Goal: Navigation & Orientation: Find specific page/section

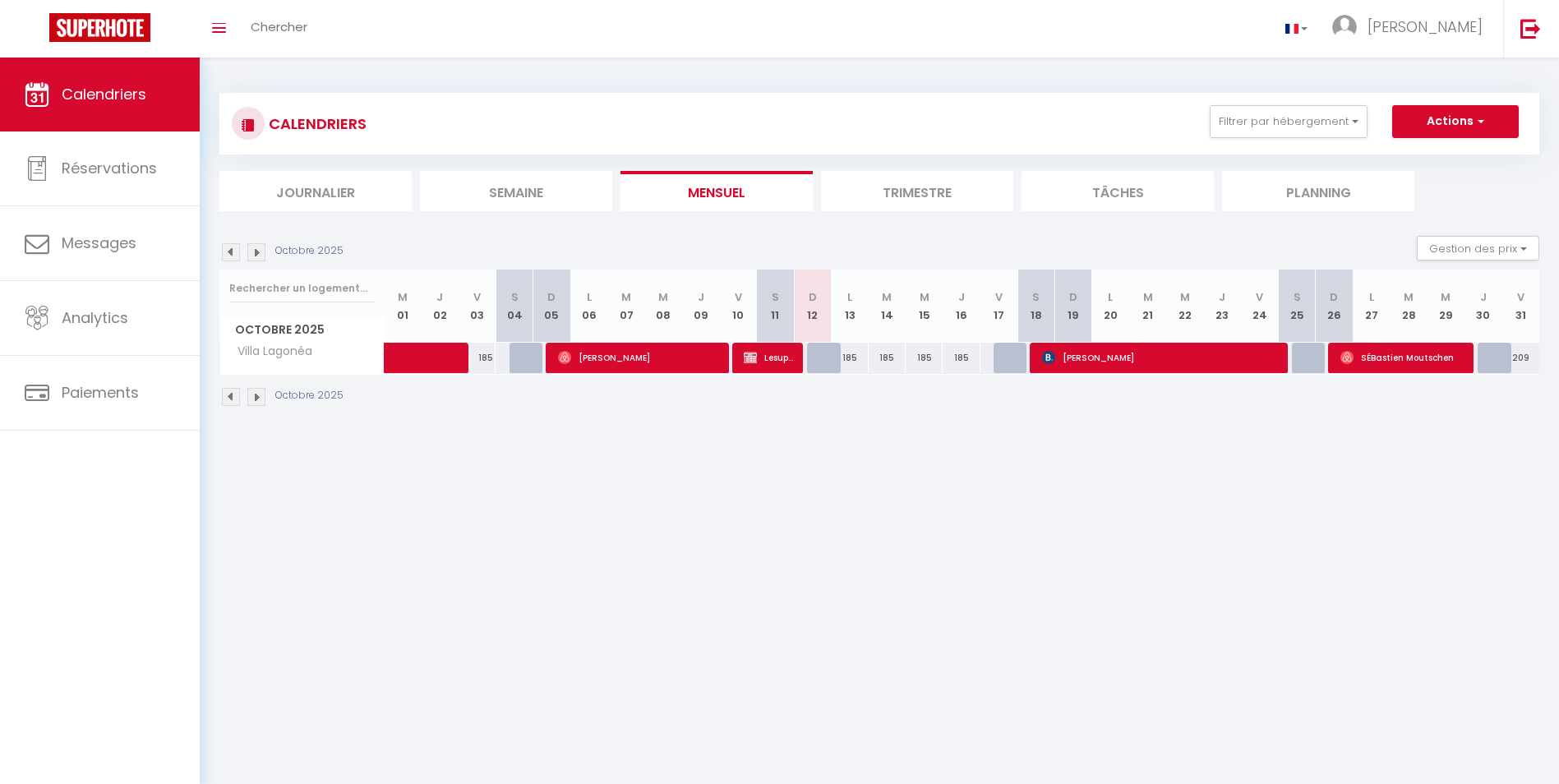
click at [254, 396] on img at bounding box center [255, 397] width 18 height 18
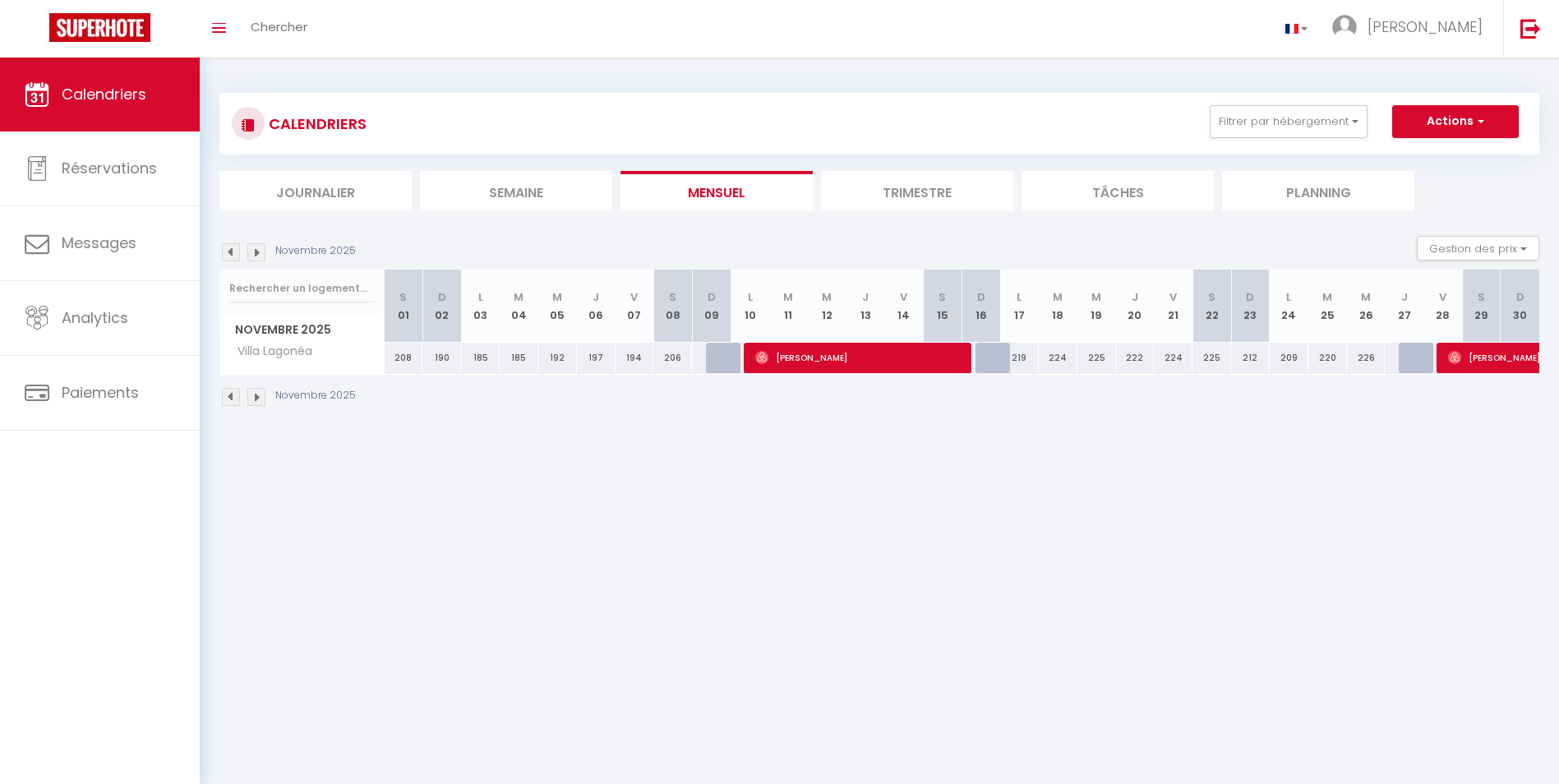
click at [254, 396] on img at bounding box center [255, 397] width 18 height 18
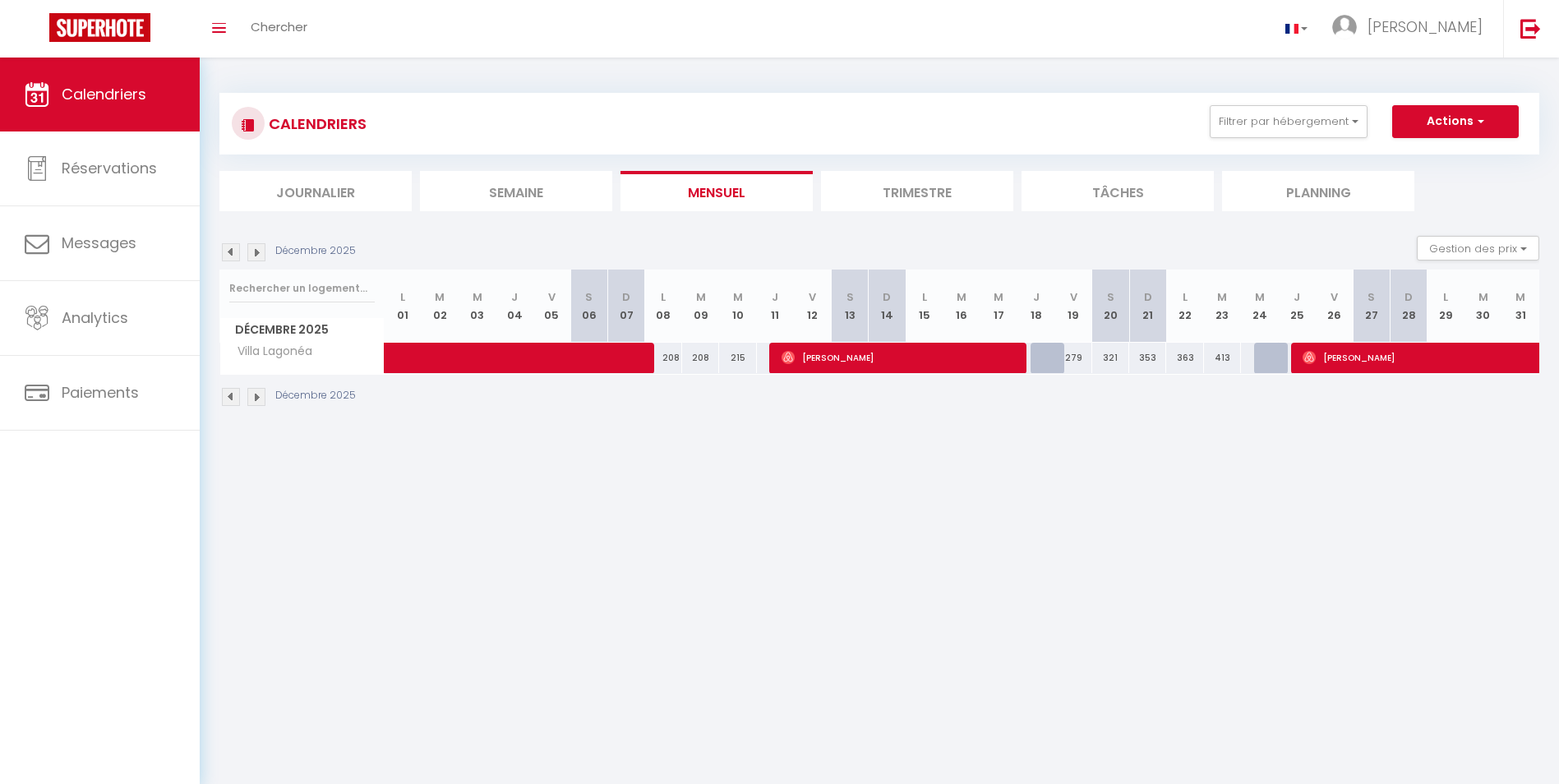
click at [254, 396] on img at bounding box center [255, 397] width 18 height 18
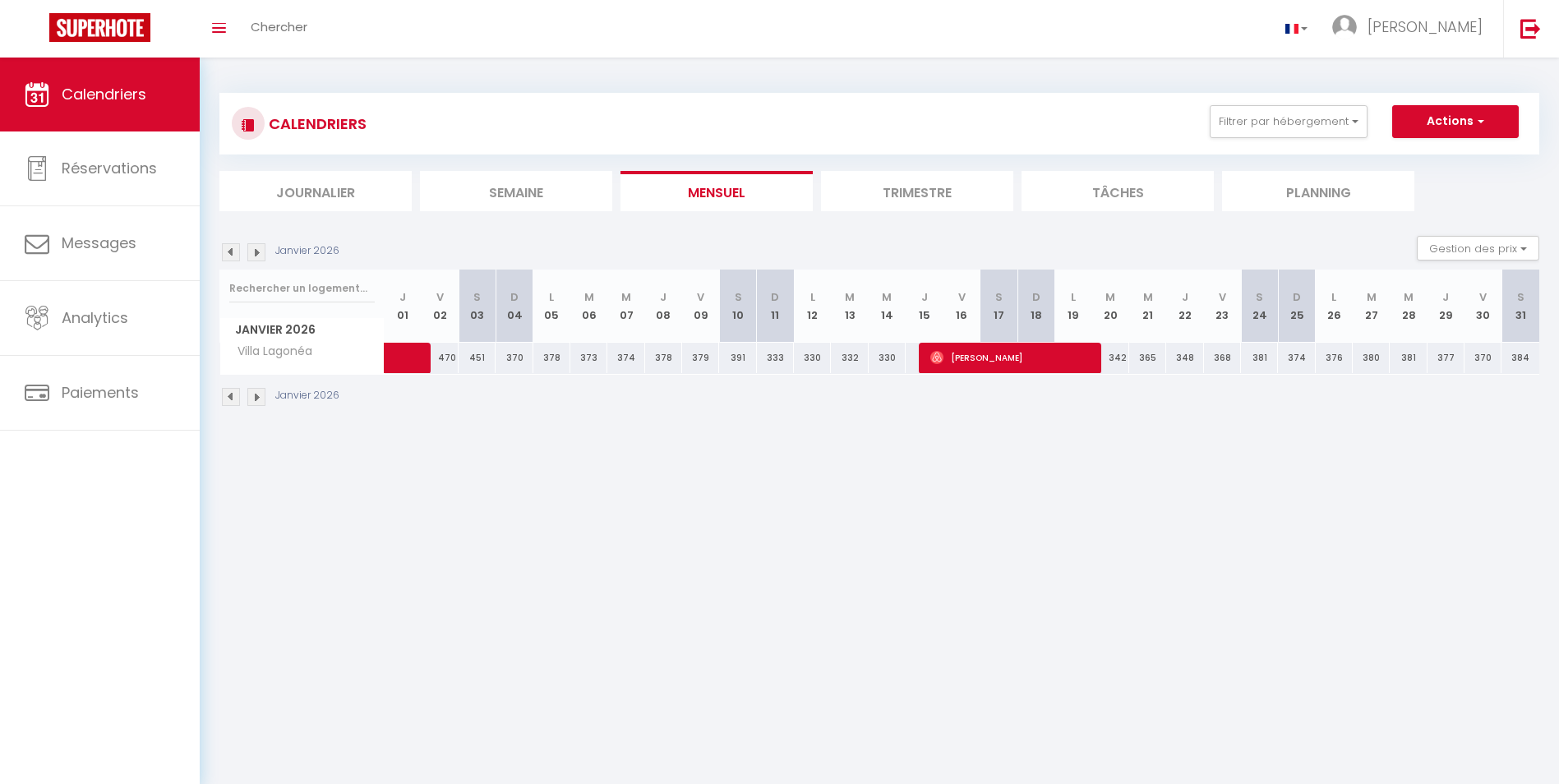
click at [254, 396] on img at bounding box center [255, 397] width 18 height 18
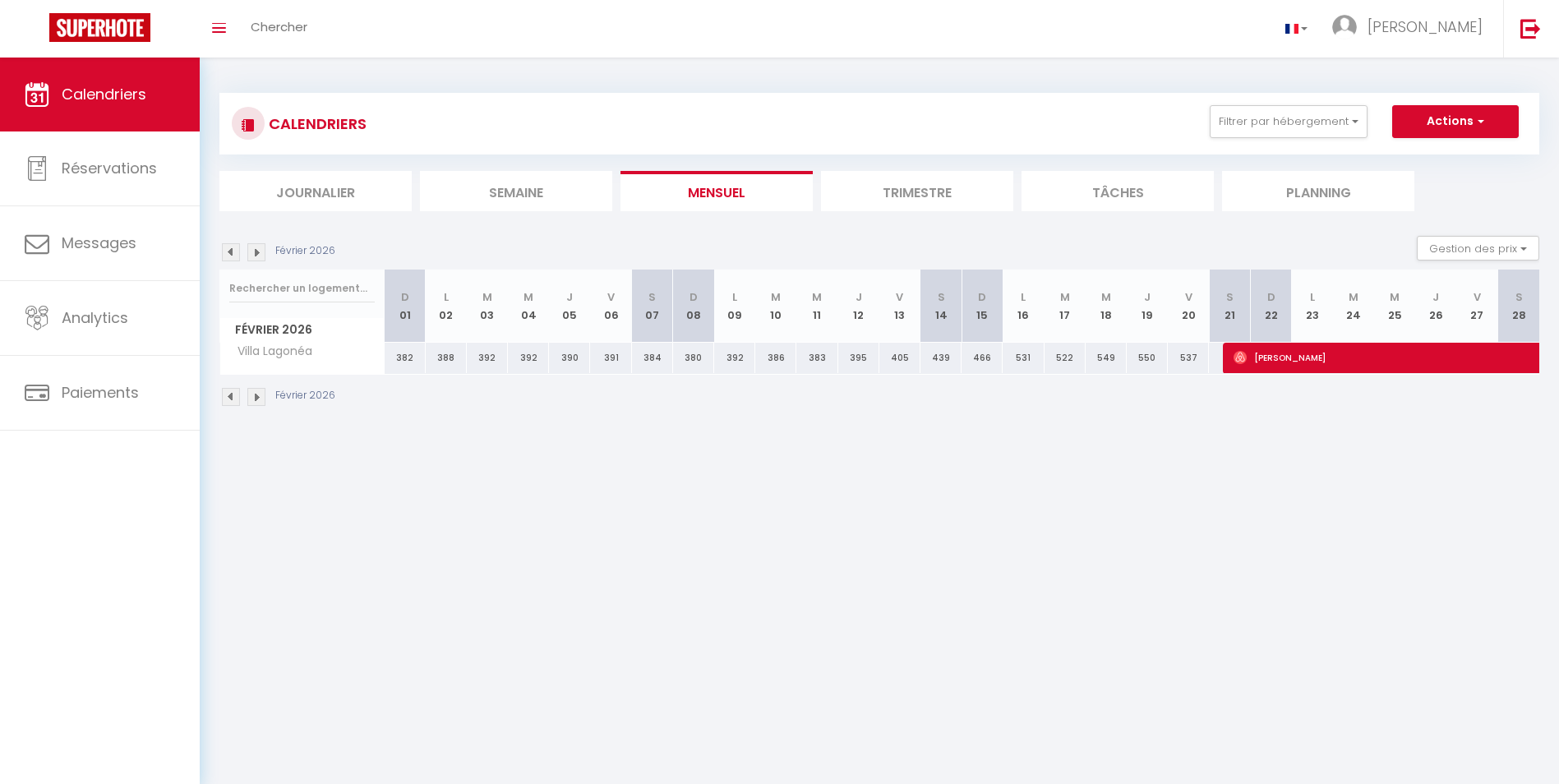
click at [254, 396] on img at bounding box center [255, 397] width 18 height 18
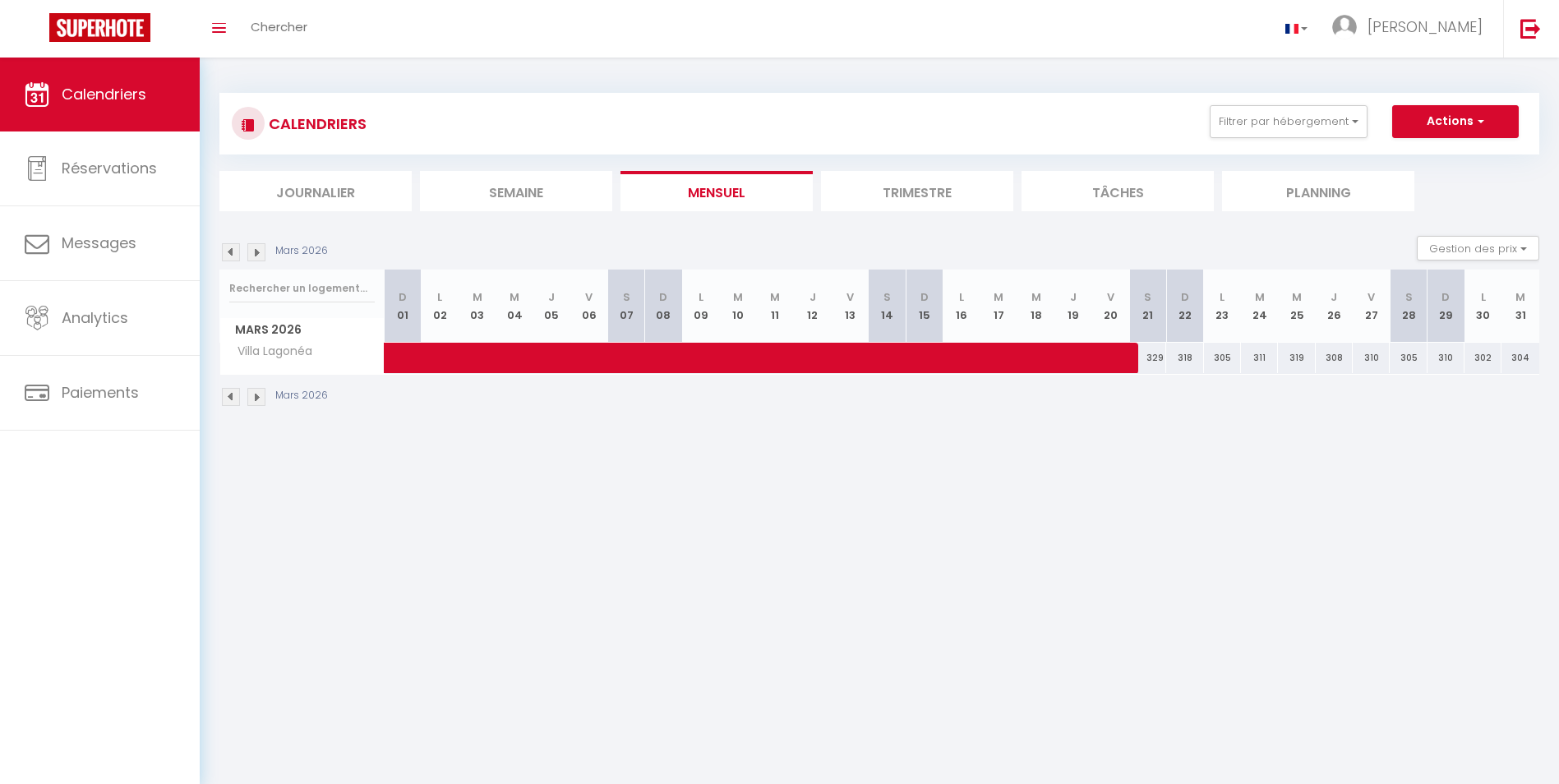
click at [254, 396] on img at bounding box center [255, 397] width 18 height 18
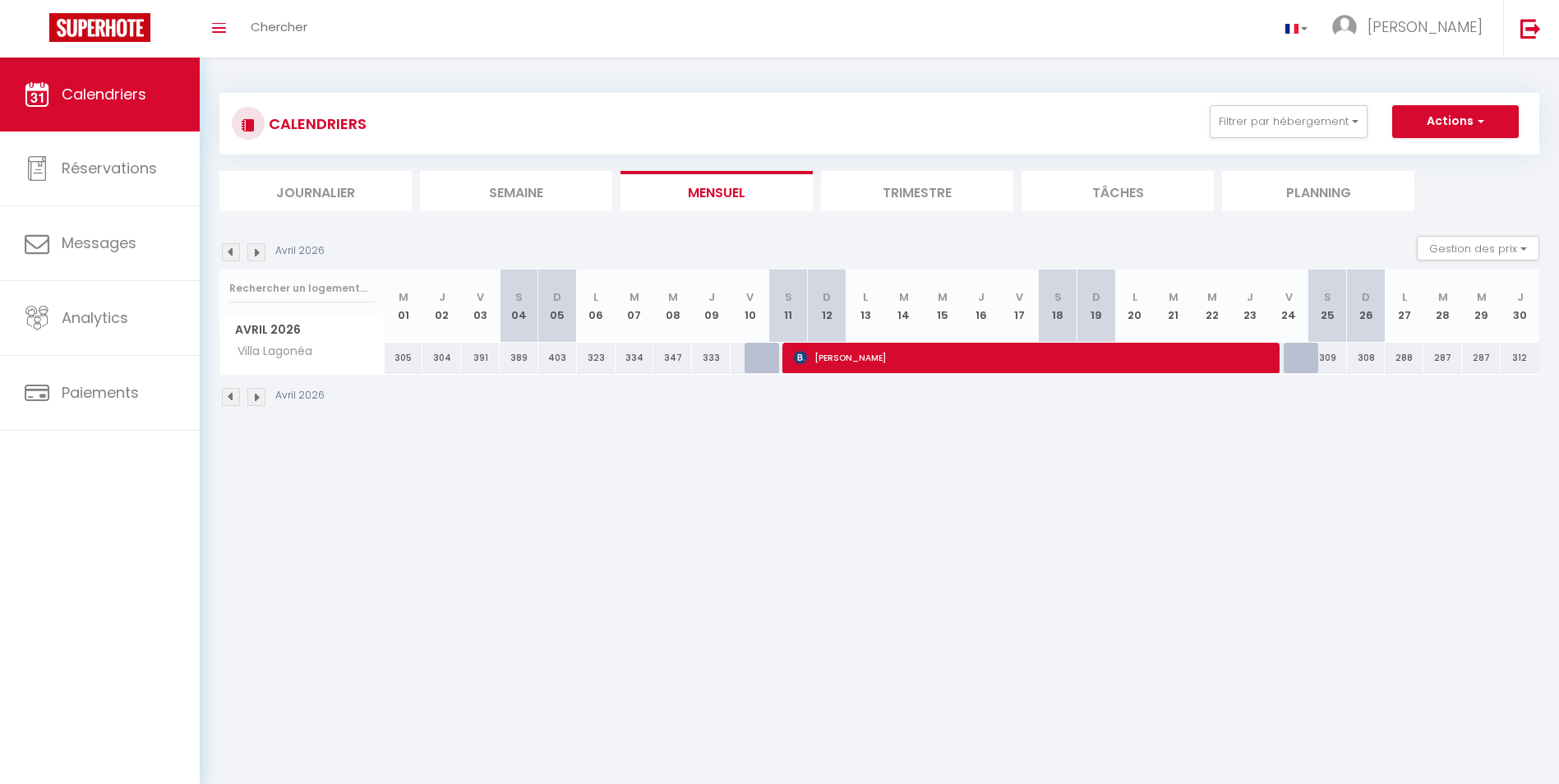
click at [254, 396] on img at bounding box center [255, 397] width 18 height 18
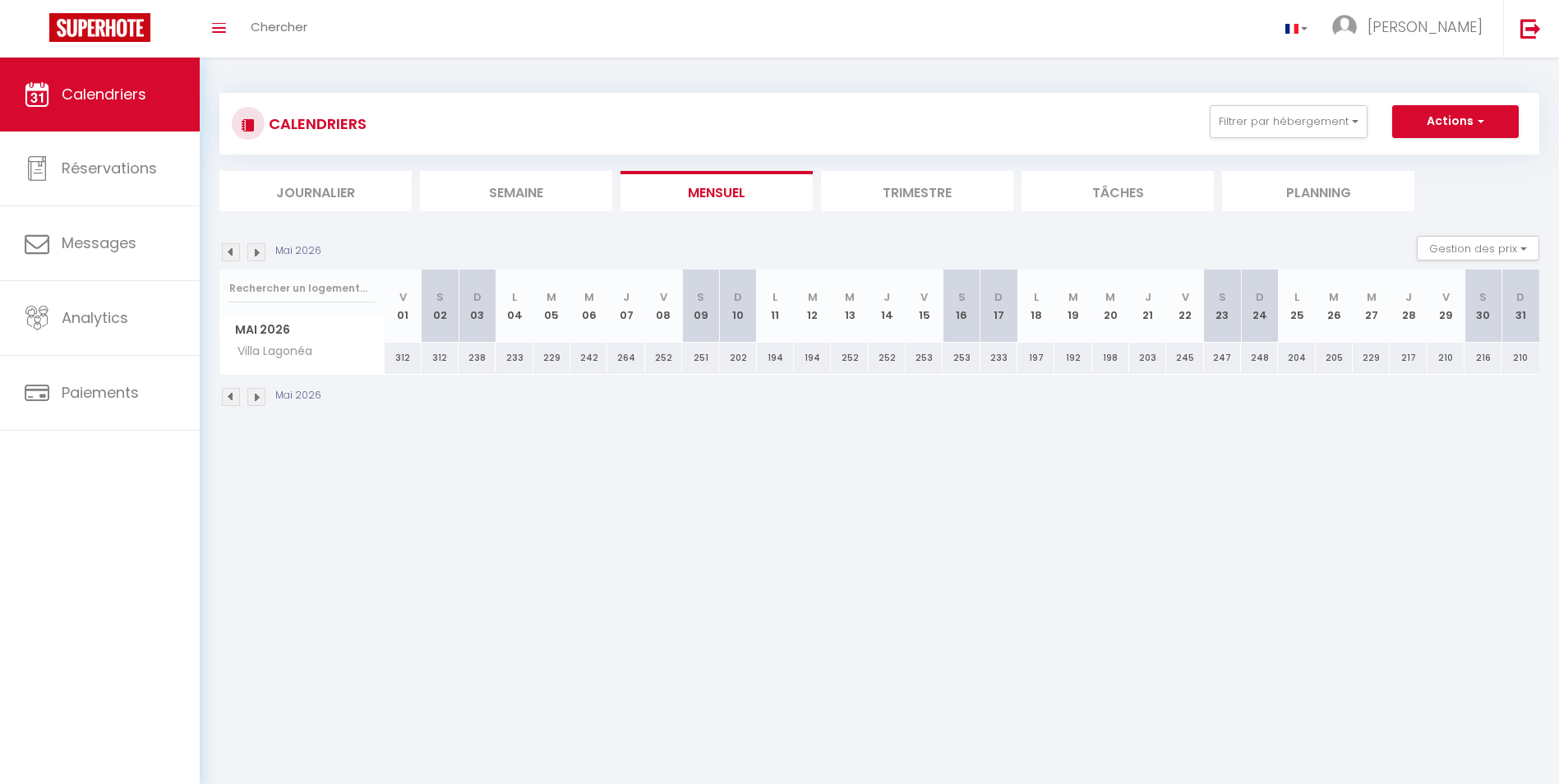
click at [254, 396] on img at bounding box center [255, 397] width 18 height 18
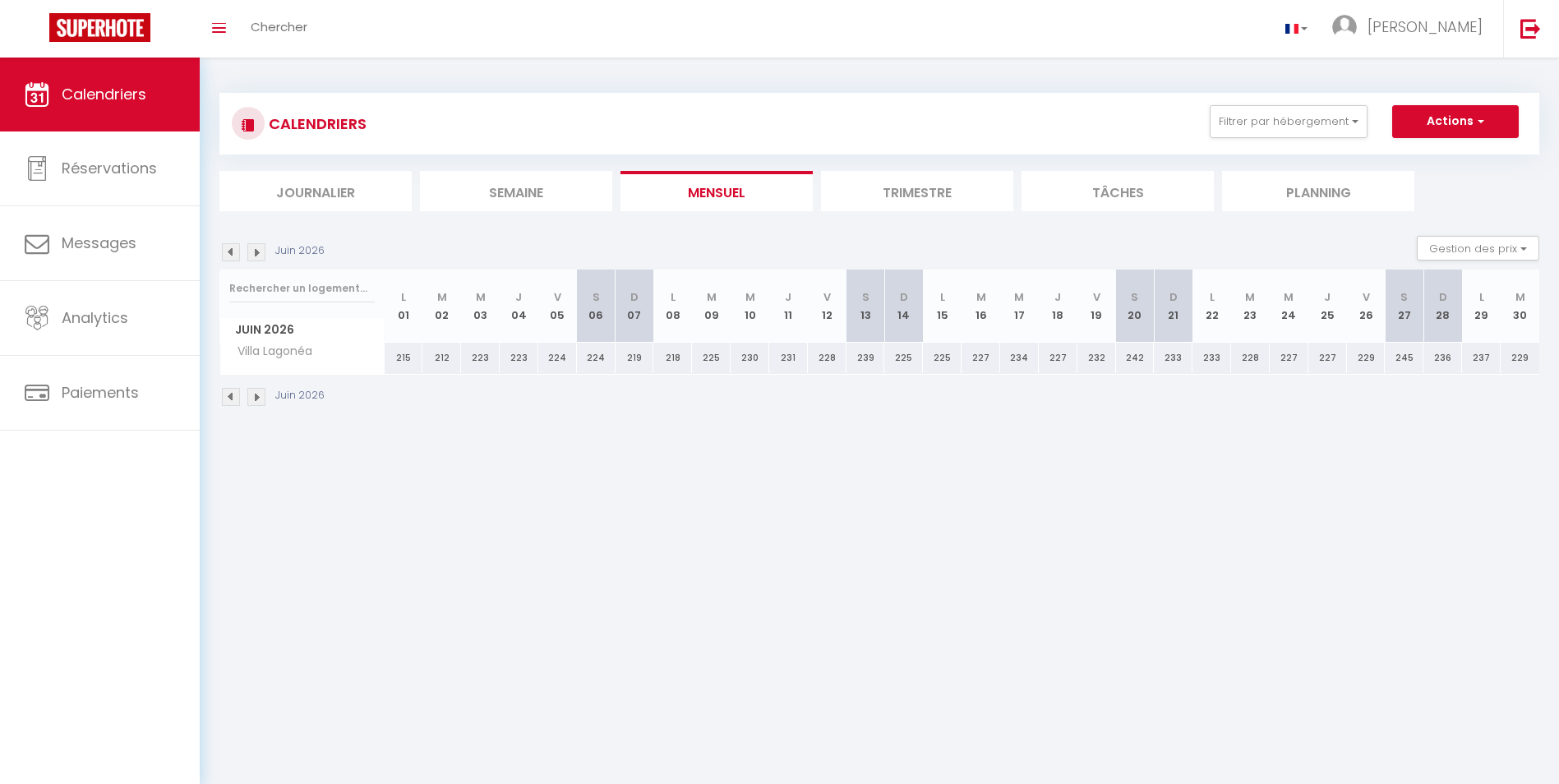
click at [254, 396] on img at bounding box center [255, 397] width 18 height 18
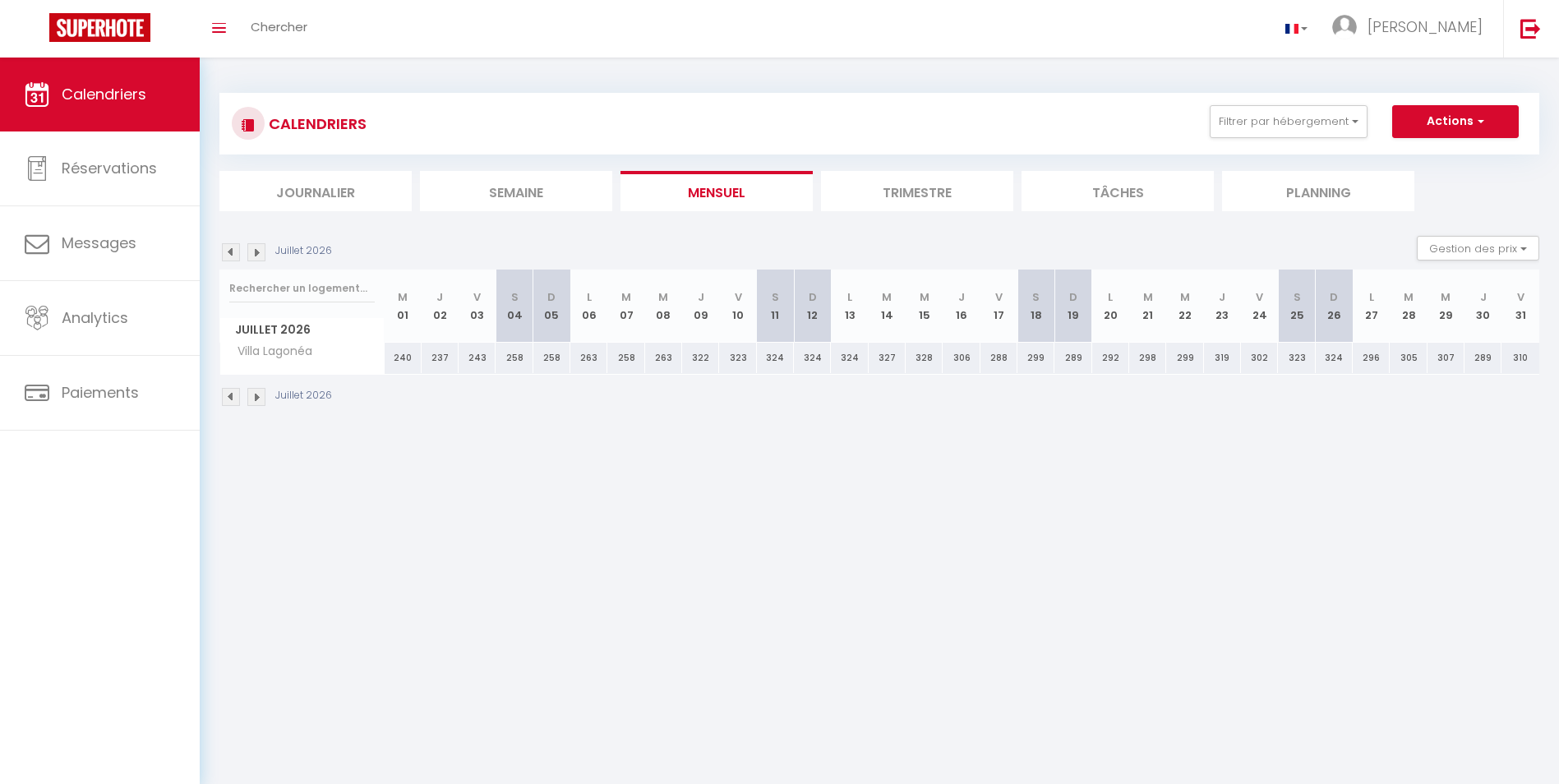
click at [258, 396] on img at bounding box center [255, 397] width 18 height 18
